Goal: Information Seeking & Learning: Learn about a topic

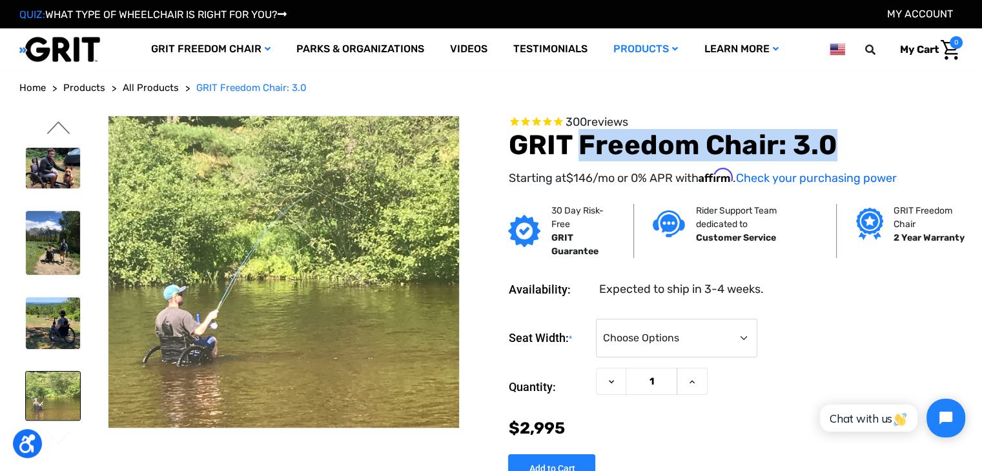
click at [59, 123] on button "Previous" at bounding box center [58, 128] width 27 height 15
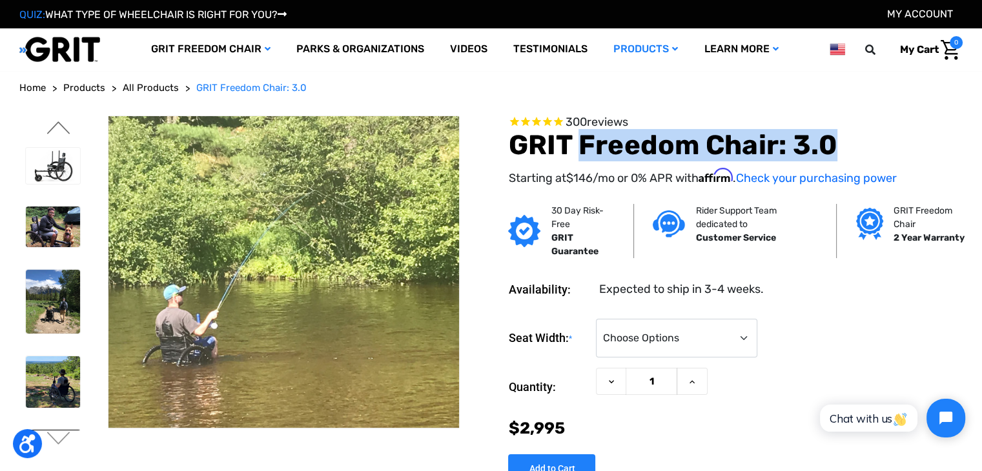
click at [59, 123] on button "Previous" at bounding box center [58, 128] width 27 height 15
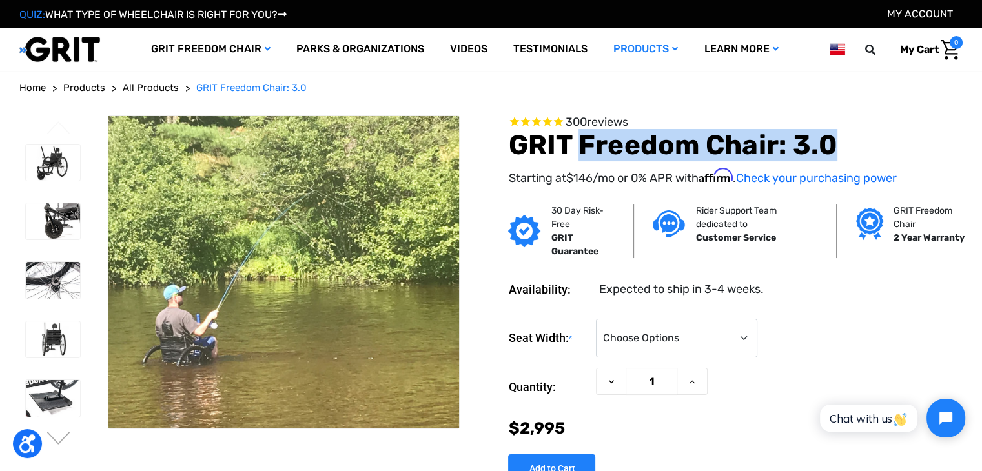
scroll to position [129, 0]
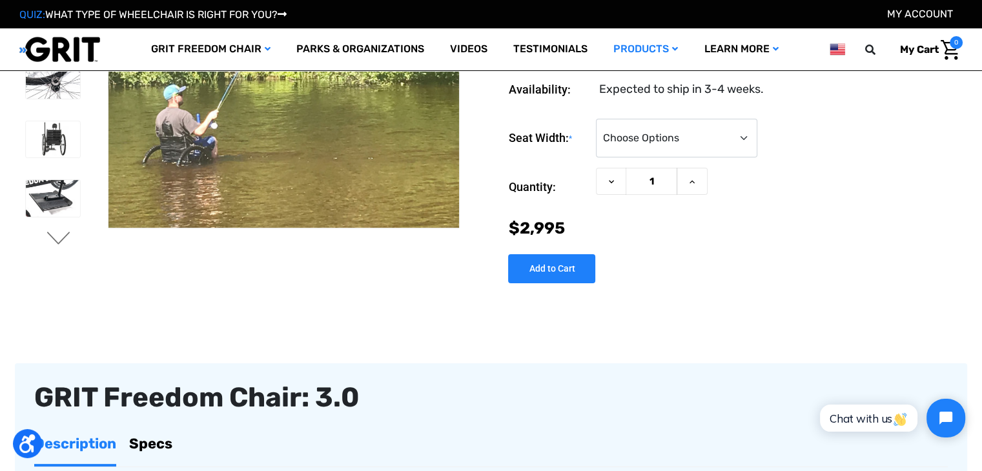
click at [59, 241] on button "Next" at bounding box center [58, 239] width 27 height 15
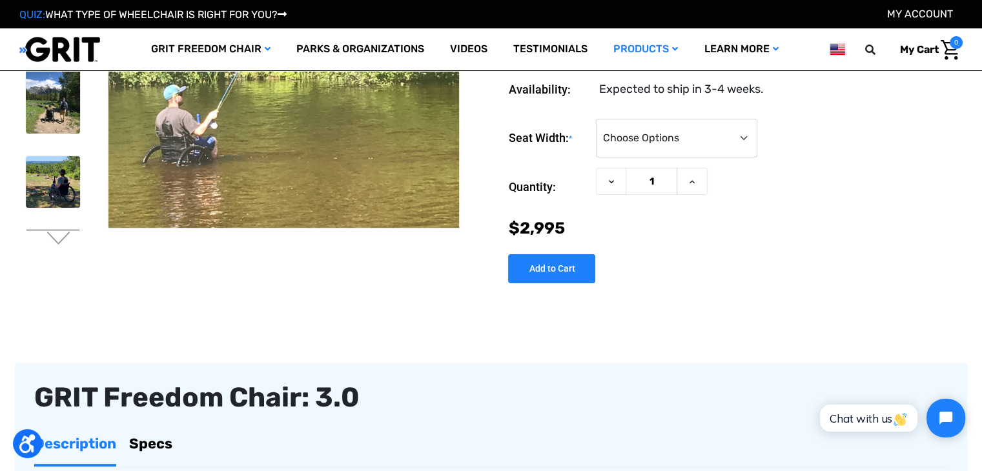
scroll to position [387, 0]
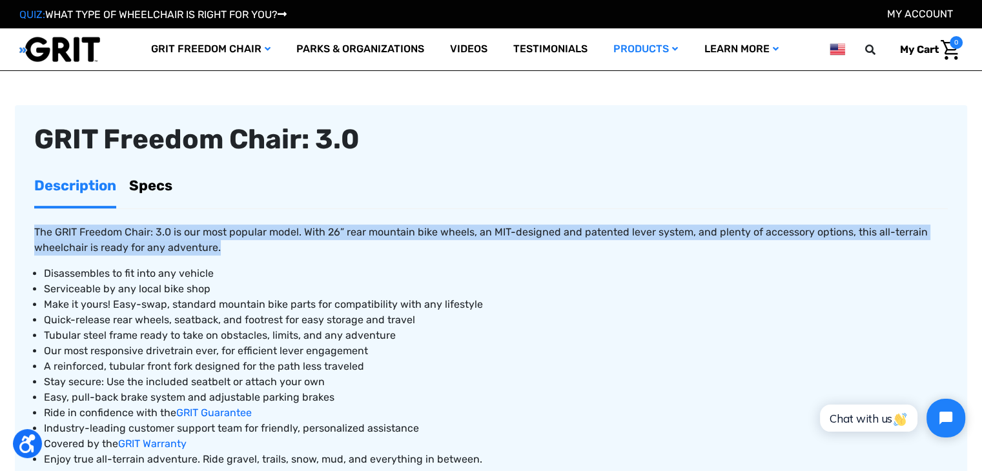
drag, startPoint x: 237, startPoint y: 249, endPoint x: 36, endPoint y: 227, distance: 201.9
click at [21, 233] on article "GRIT Freedom Chair: 3.0 Description Specs The GRIT Freedom Chair: 3.0 is our mo…" at bounding box center [491, 342] width 952 height 475
copy span "The GRIT Freedom Chair: 3.0 is our most popular model. With 26” rear mountain b…"
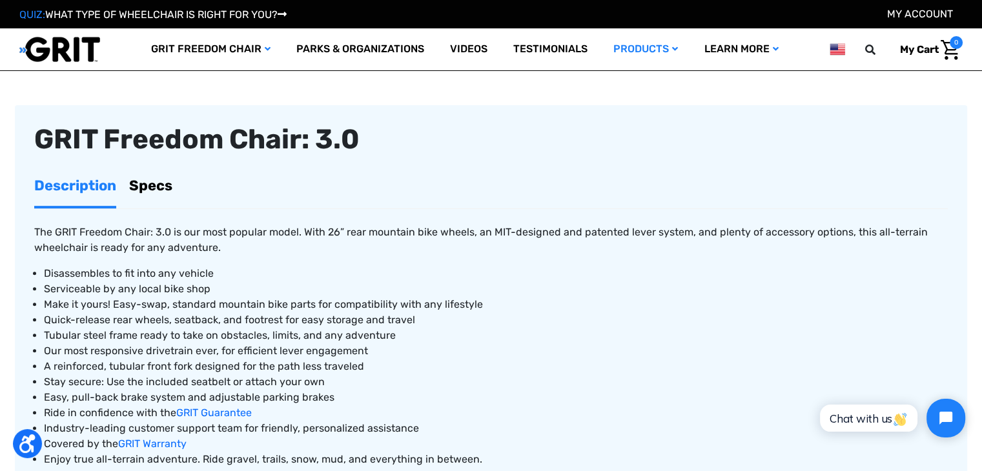
click at [173, 186] on ul "Description Specs" at bounding box center [491, 187] width 914 height 44
click at [144, 184] on link "Specs" at bounding box center [150, 185] width 43 height 41
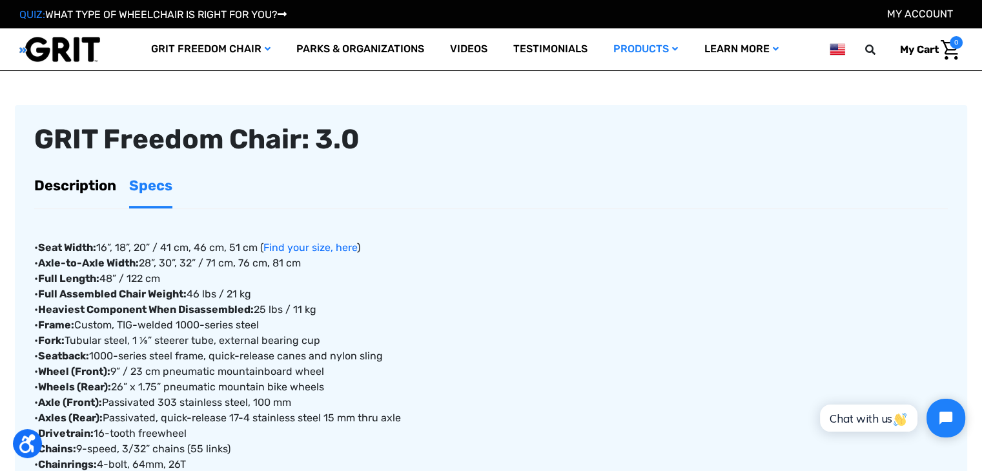
click at [62, 181] on link "Description" at bounding box center [75, 185] width 82 height 41
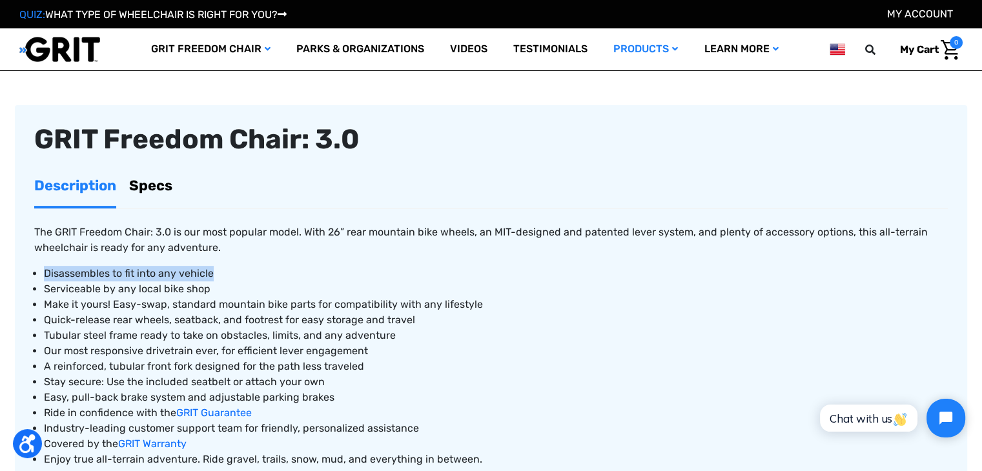
drag, startPoint x: 220, startPoint y: 274, endPoint x: 46, endPoint y: 275, distance: 174.3
click at [46, 275] on li "Disassembles to fit into any vehicle" at bounding box center [496, 273] width 904 height 15
copy span "Disassembles to fit into any vehicle"
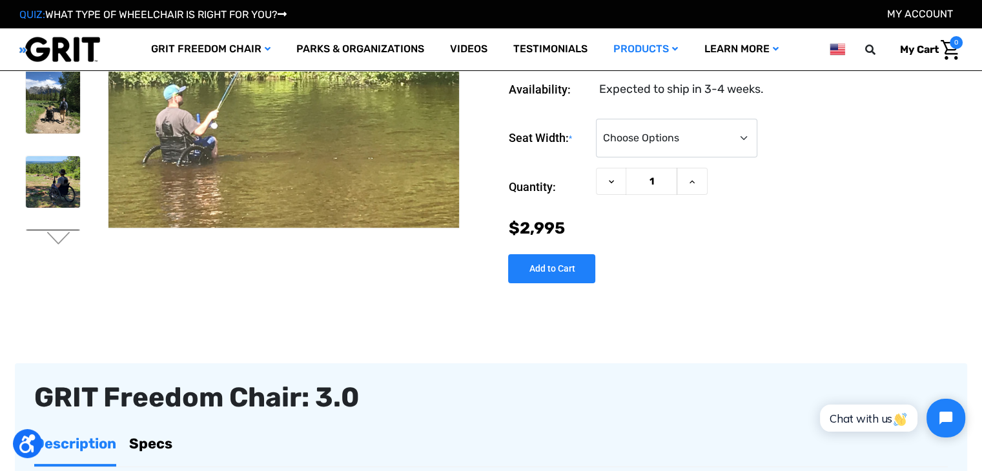
scroll to position [0, 0]
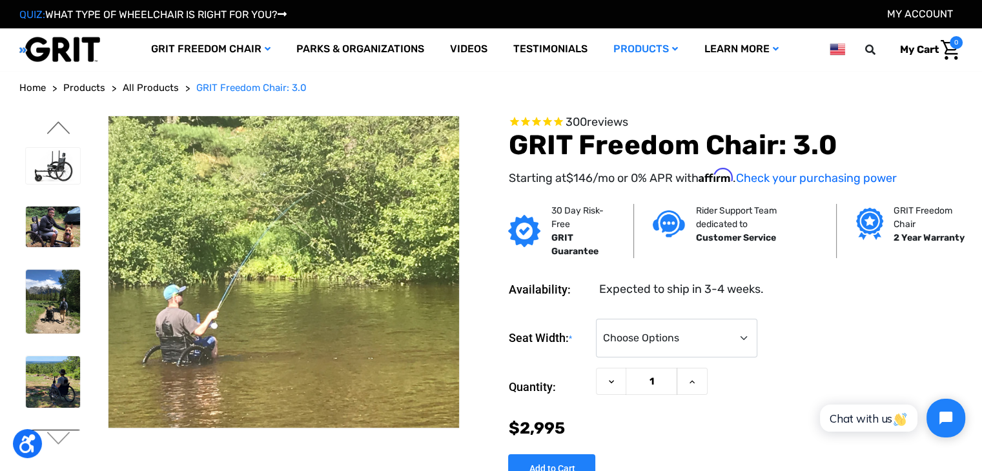
click at [59, 124] on button "Previous" at bounding box center [58, 128] width 27 height 15
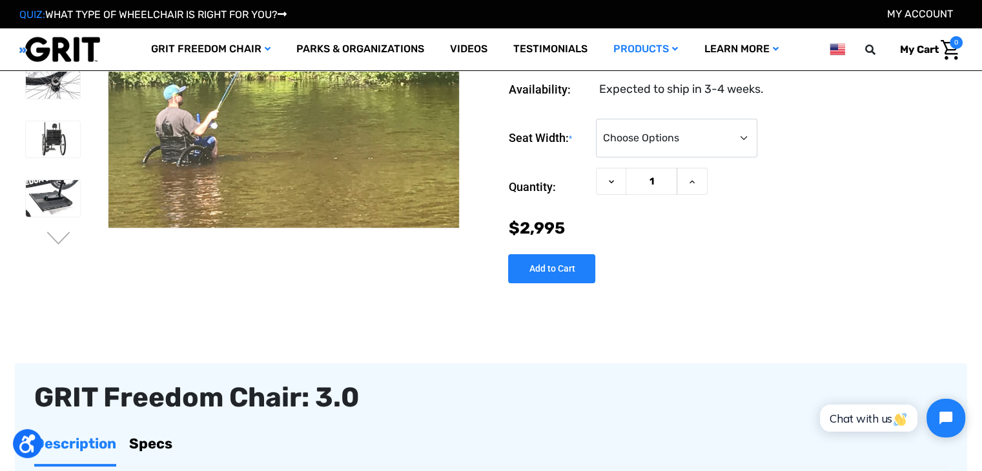
scroll to position [65, 0]
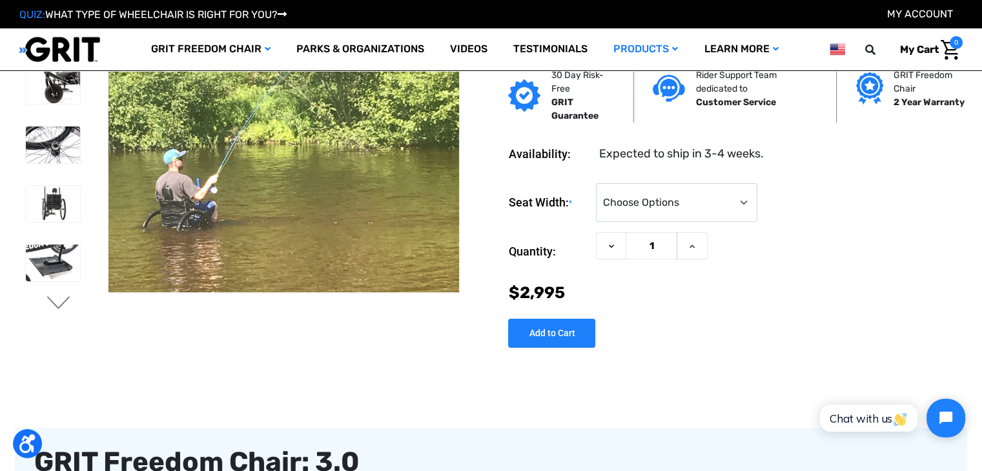
click at [65, 296] on button "Next" at bounding box center [58, 303] width 27 height 15
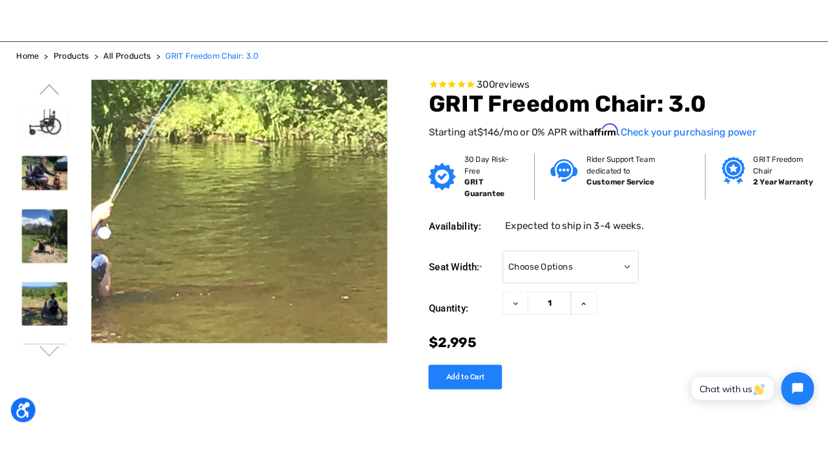
scroll to position [0, 0]
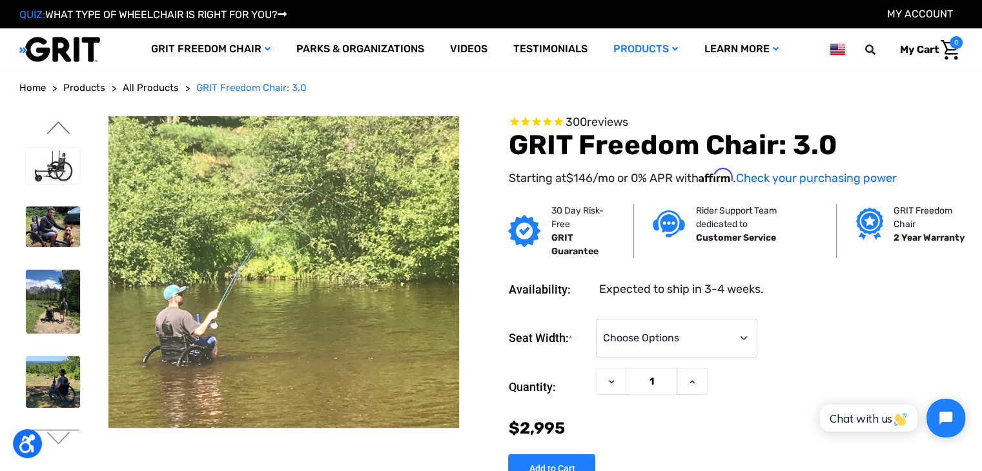
click at [65, 125] on button "Previous" at bounding box center [58, 128] width 27 height 15
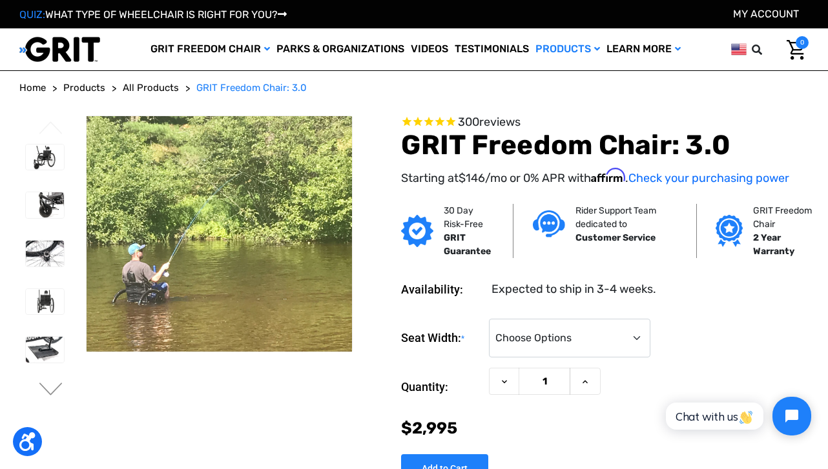
click at [56, 124] on button "Previous" at bounding box center [50, 128] width 27 height 15
click at [50, 387] on button "Next" at bounding box center [50, 389] width 27 height 15
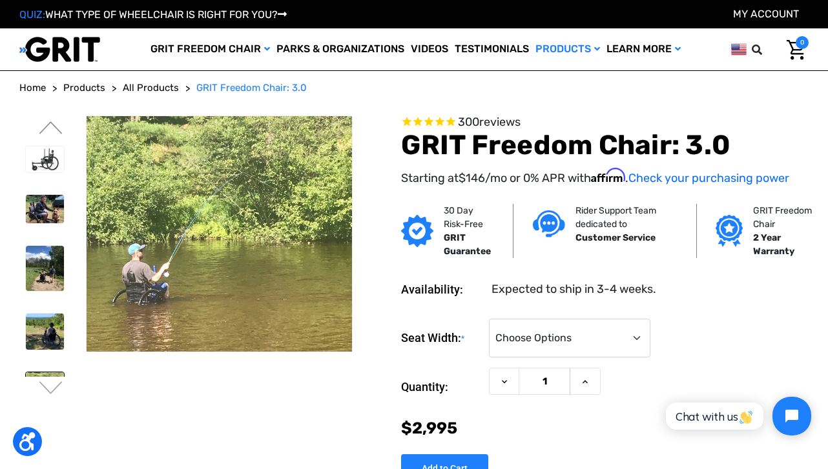
scroll to position [65, 0]
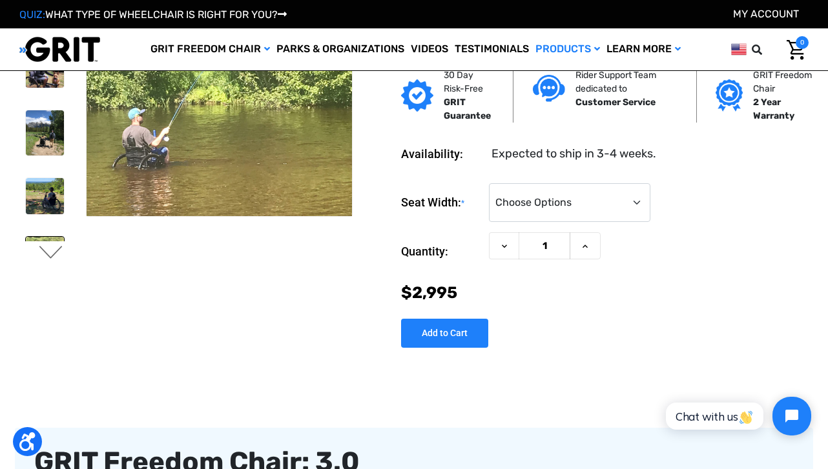
click at [51, 253] on button "Next" at bounding box center [50, 253] width 27 height 15
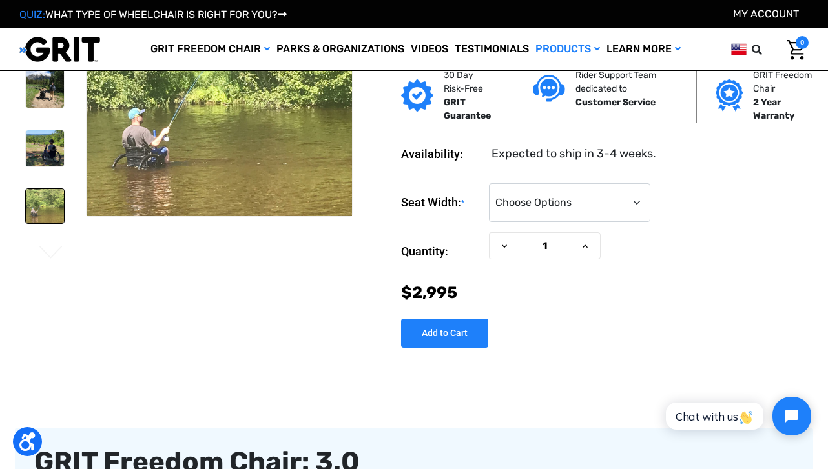
click at [51, 253] on button "Next" at bounding box center [50, 253] width 27 height 15
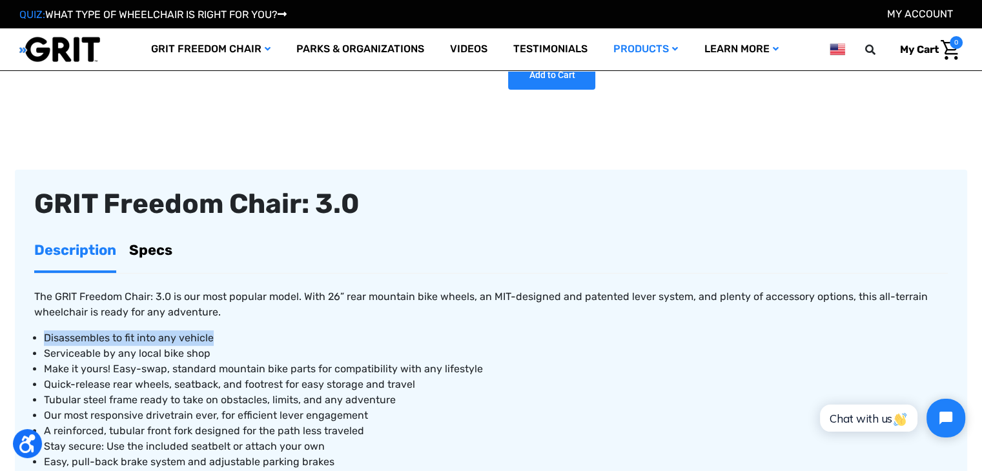
scroll to position [371, 0]
